Goal: Browse casually

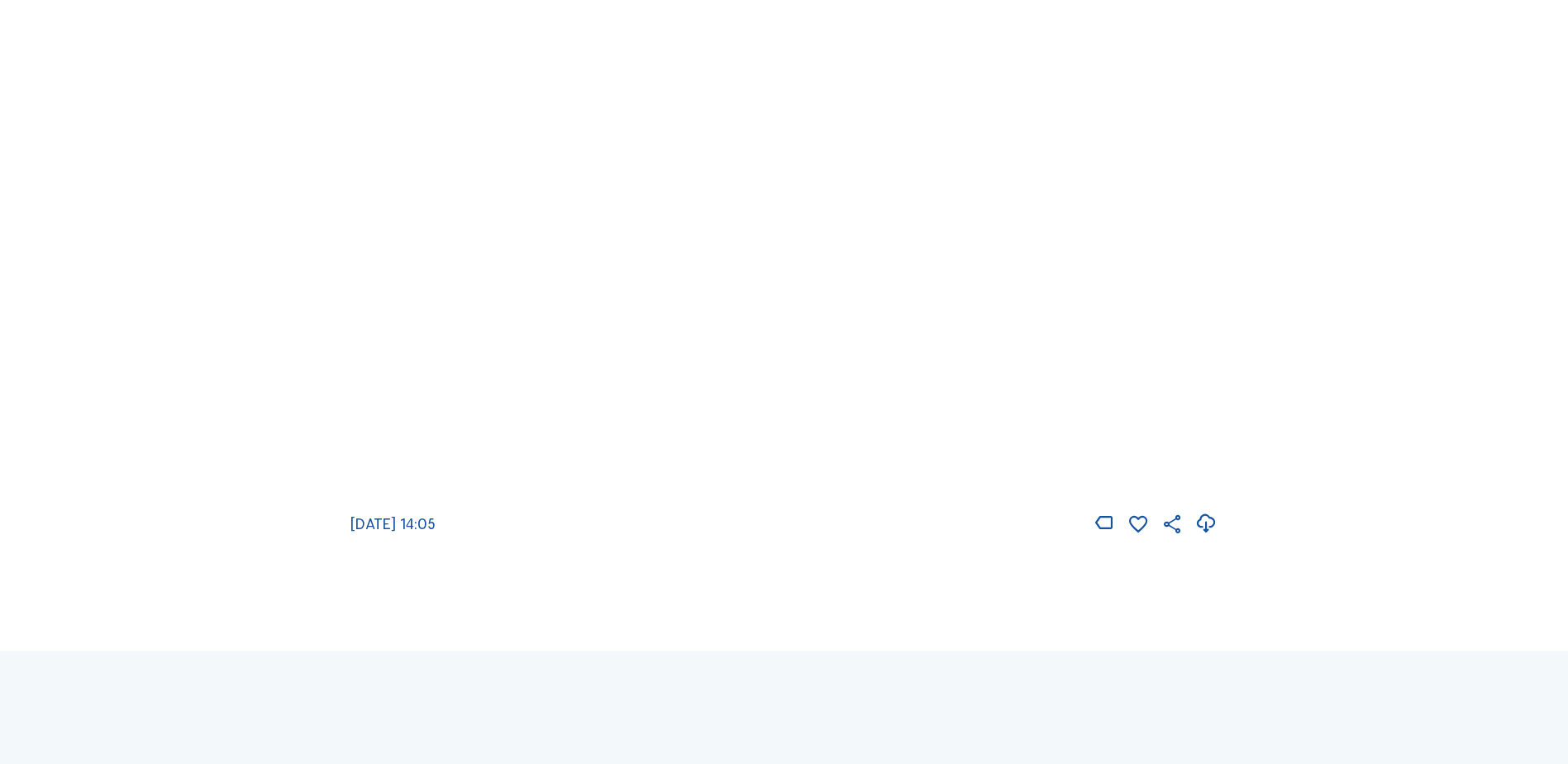
scroll to position [331, 0]
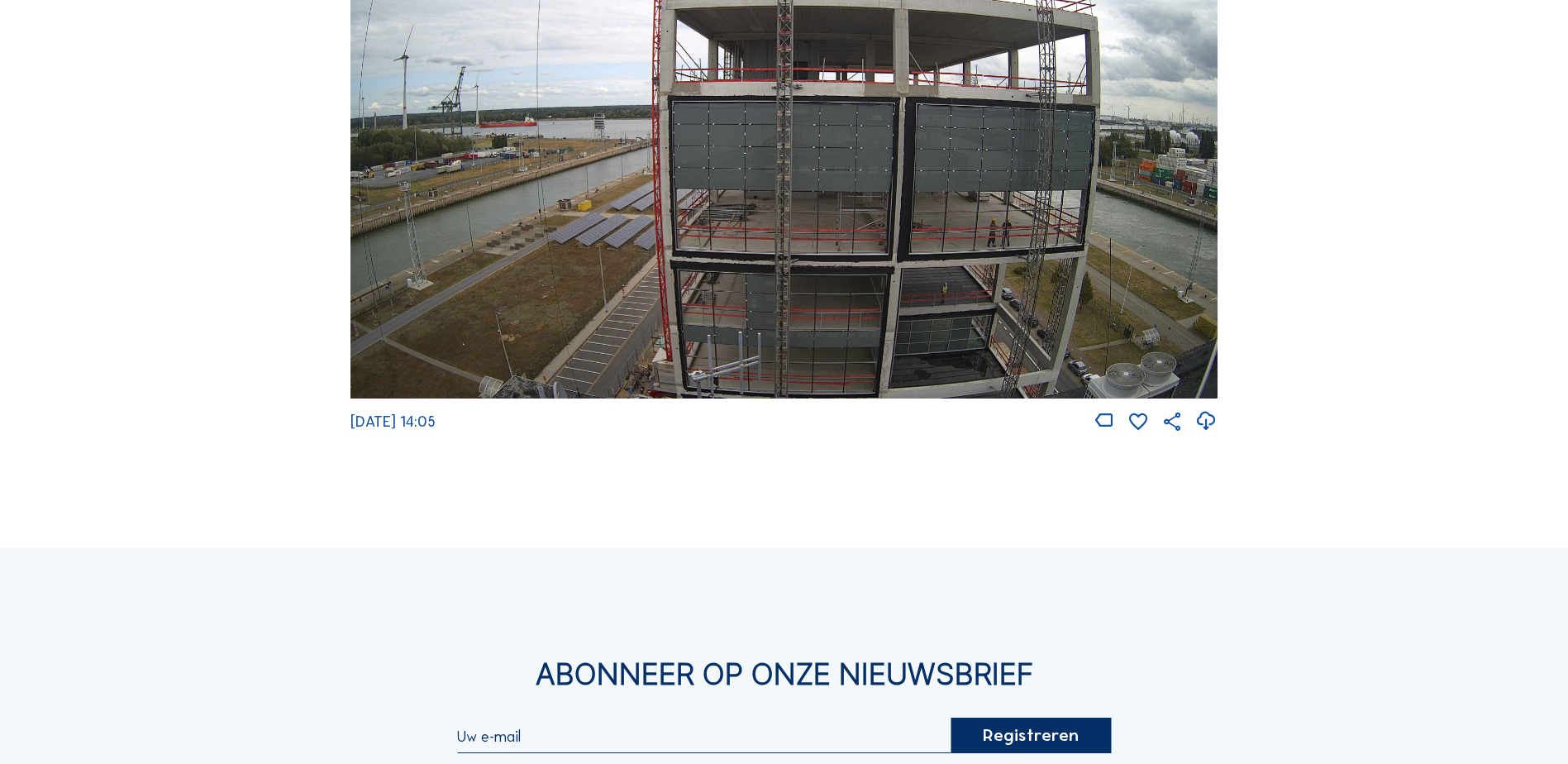
click at [975, 271] on img at bounding box center [784, 154] width 867 height 487
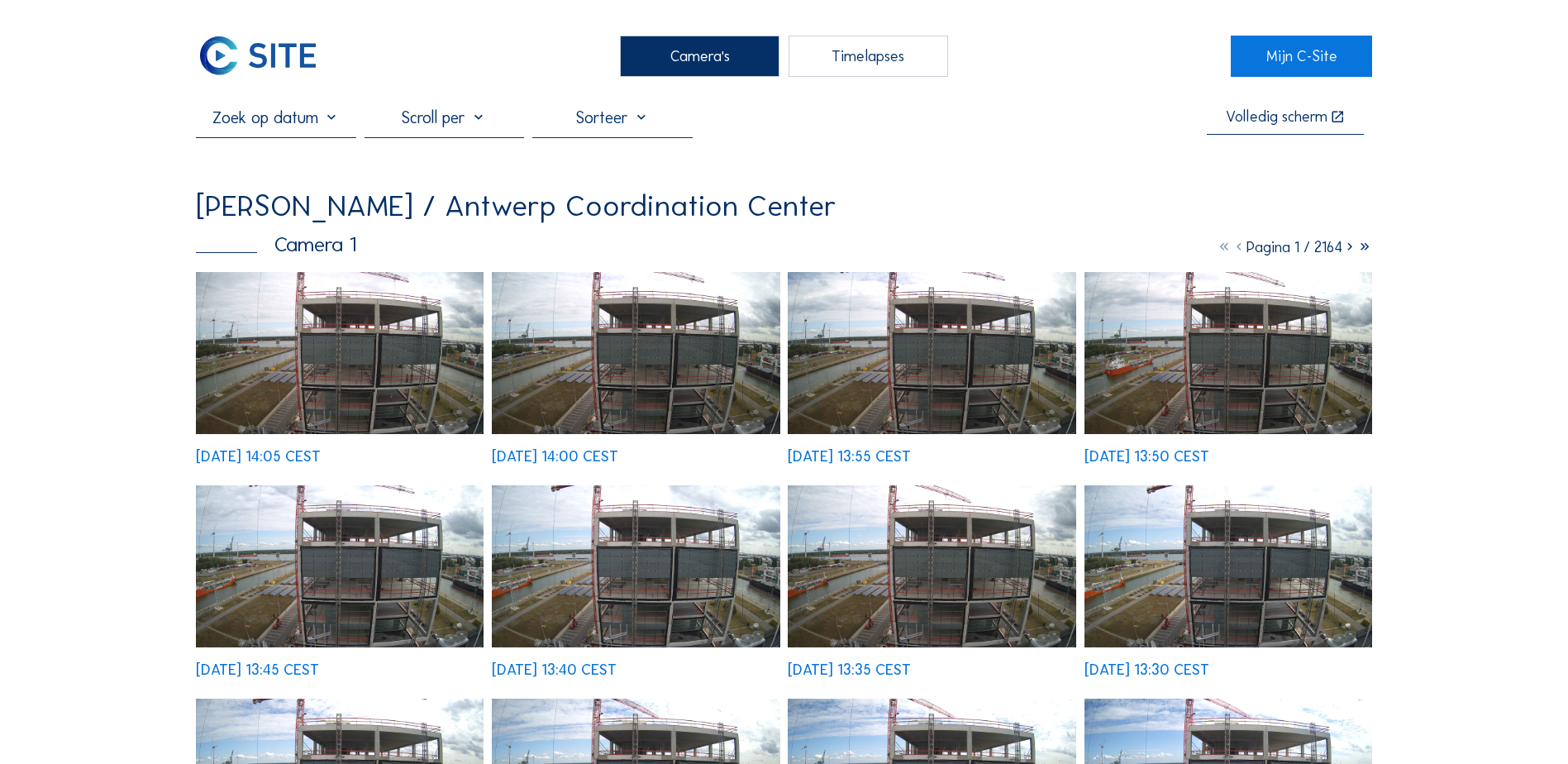
click at [389, 351] on img at bounding box center [339, 353] width 288 height 162
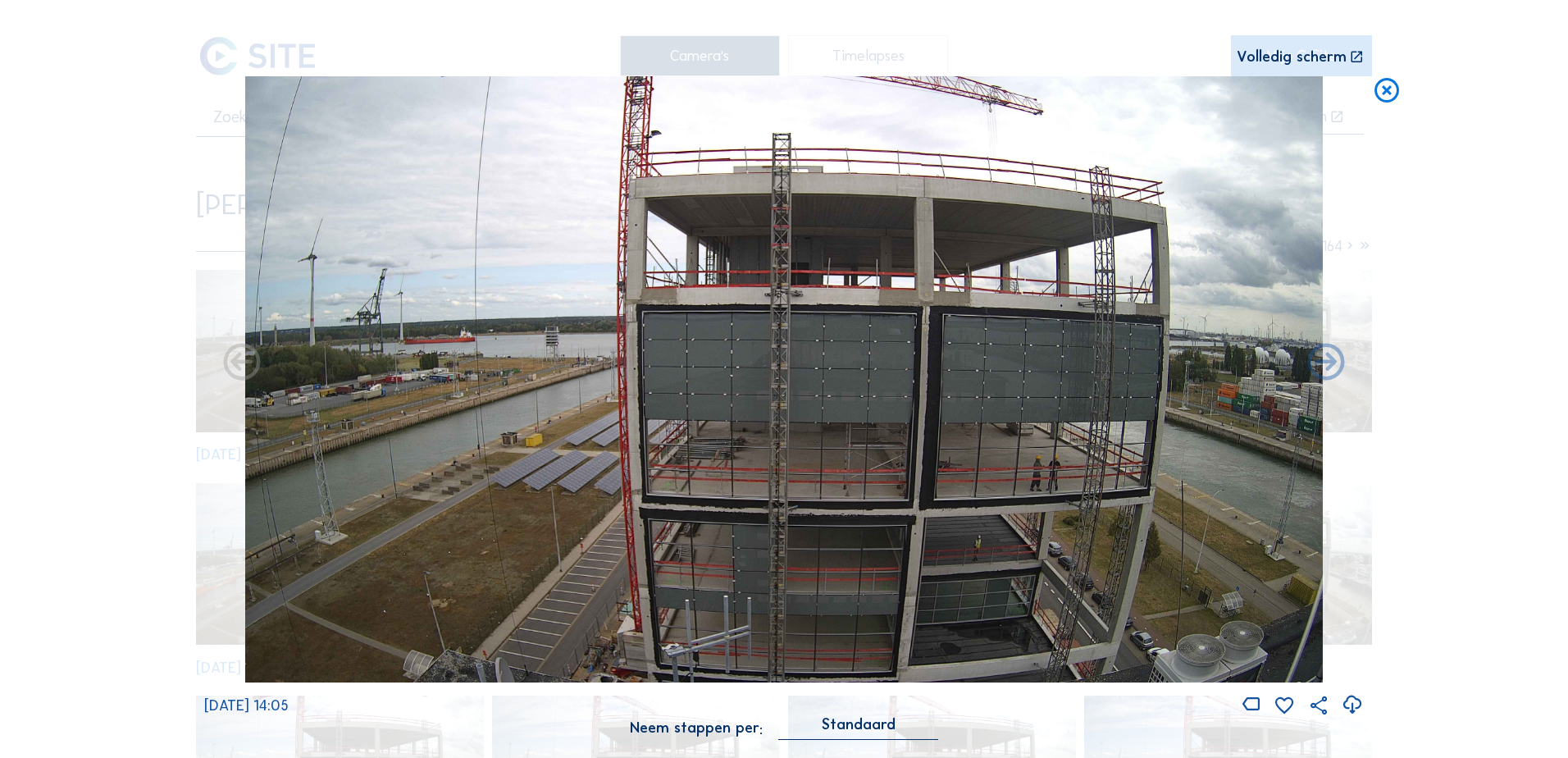
click at [1352, 705] on icon at bounding box center [1353, 704] width 22 height 27
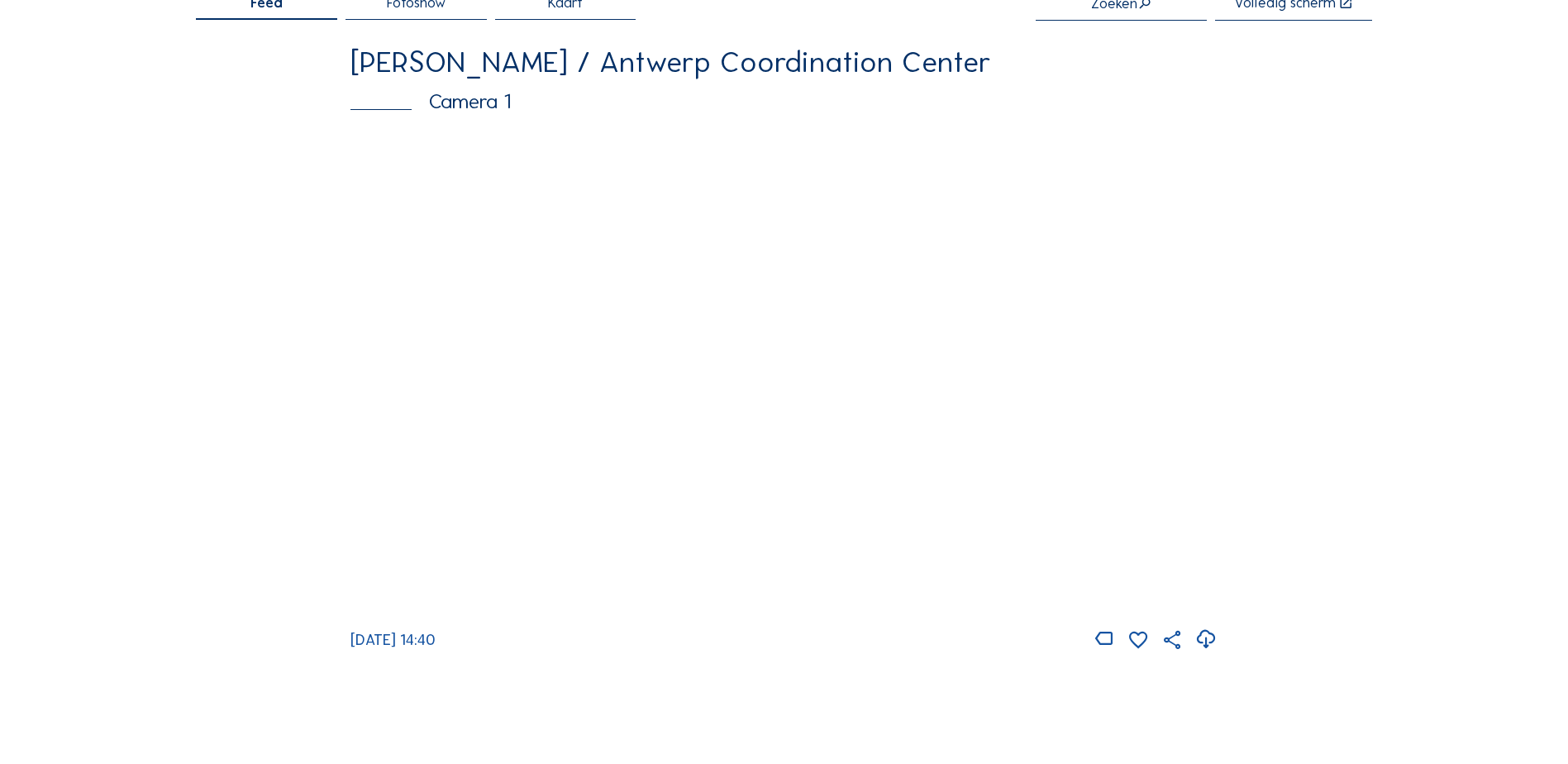
scroll to position [165, 0]
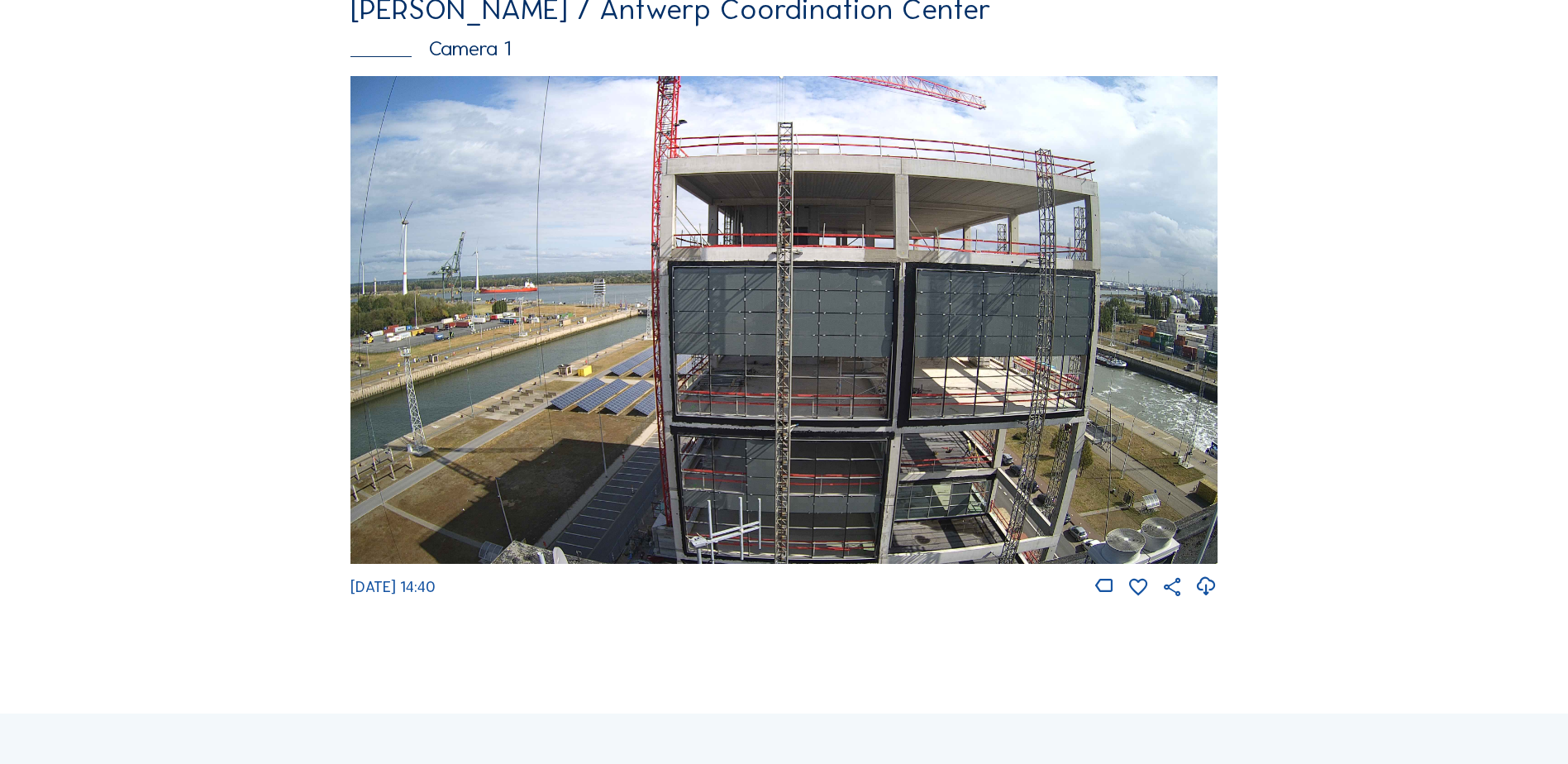
click at [989, 458] on img at bounding box center [784, 320] width 867 height 487
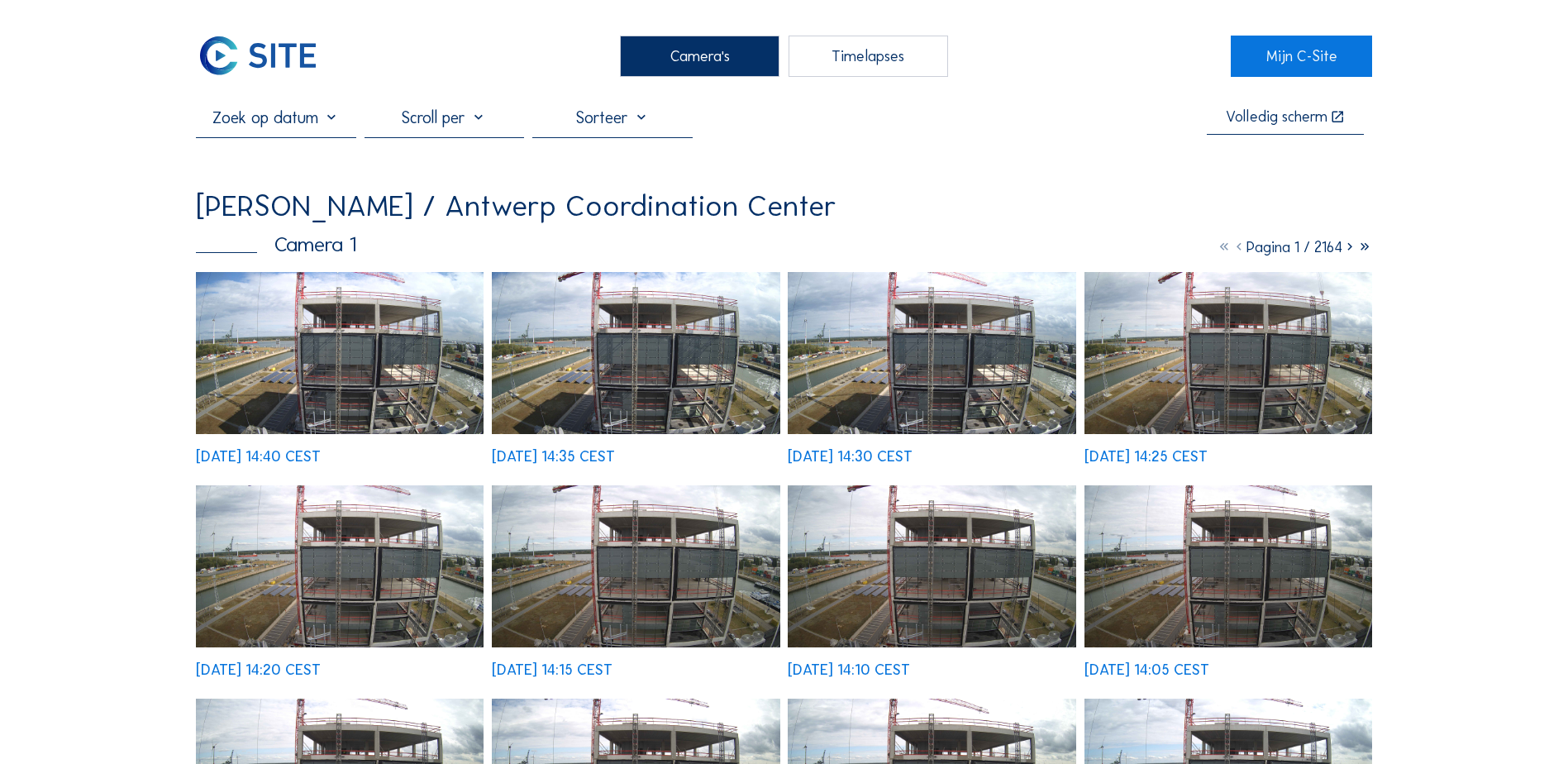
click at [425, 372] on img at bounding box center [339, 353] width 288 height 162
